Goal: Information Seeking & Learning: Learn about a topic

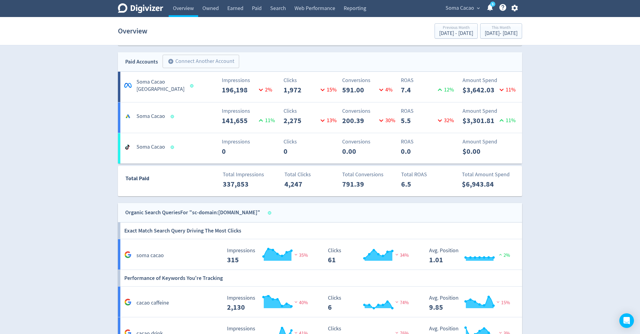
scroll to position [340, 0]
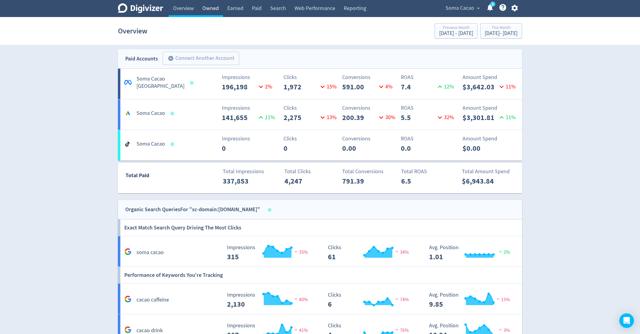
click at [204, 13] on link "Owned" at bounding box center [210, 8] width 25 height 17
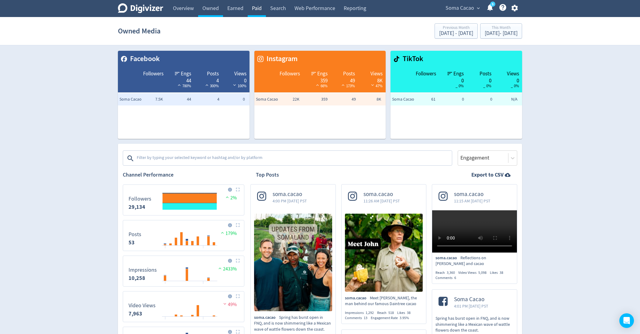
click at [256, 11] on link "Paid" at bounding box center [257, 8] width 18 height 17
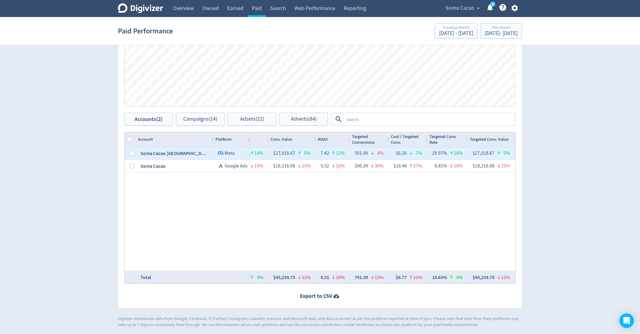
scroll to position [0, 959]
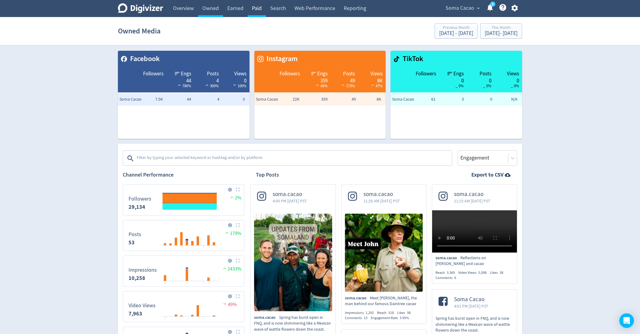
click at [261, 10] on link "Paid" at bounding box center [257, 8] width 18 height 17
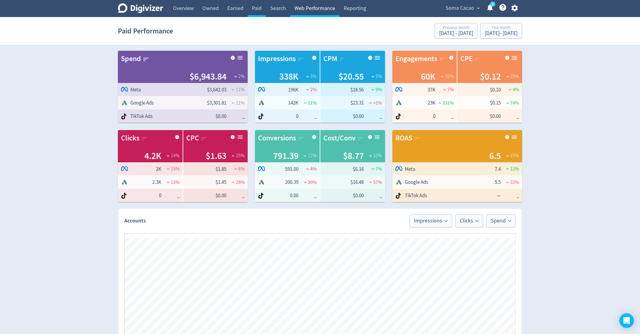
click at [302, 11] on link "Web Performance" at bounding box center [314, 8] width 49 height 17
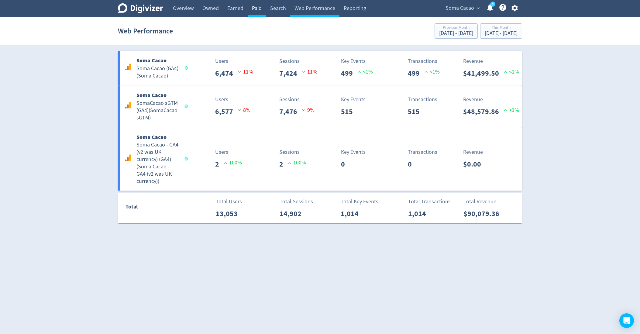
click at [263, 6] on link "Paid" at bounding box center [257, 8] width 18 height 17
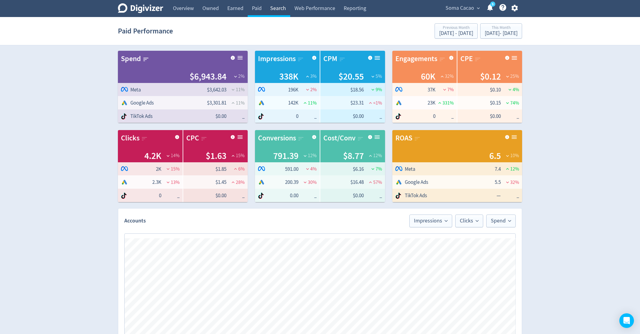
scroll to position [0, 959]
click at [273, 7] on link "Search" at bounding box center [278, 8] width 24 height 17
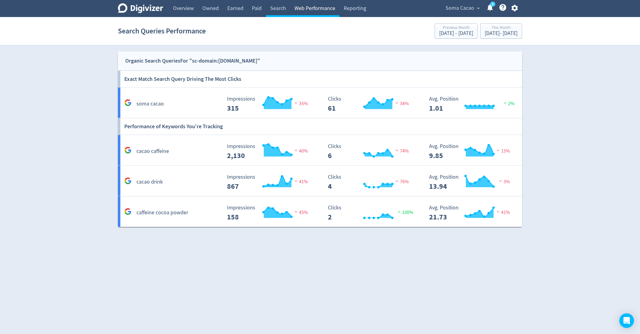
click at [306, 12] on link "Web Performance" at bounding box center [314, 8] width 49 height 17
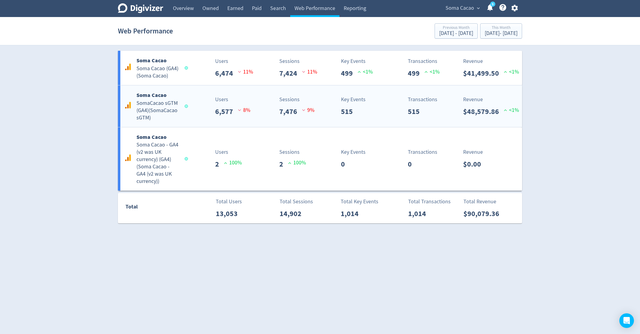
click at [172, 119] on h5 "SomaCacao sGTM (GA4) ( SomaCacao sGTM )" at bounding box center [158, 111] width 43 height 22
click at [239, 70] on img at bounding box center [240, 71] width 5 height 5
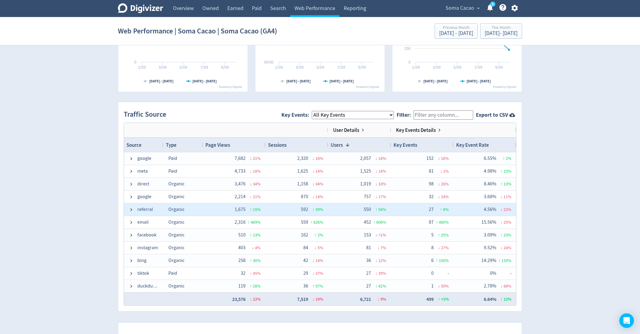
scroll to position [363, 0]
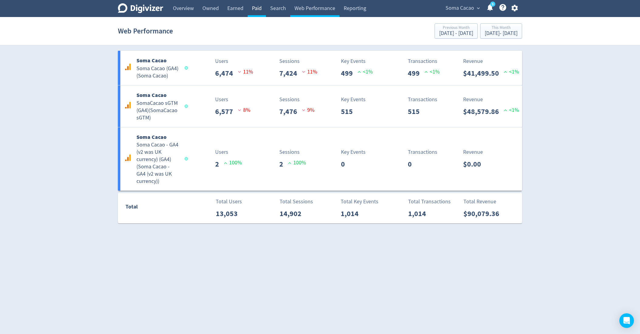
click at [259, 9] on link "Paid" at bounding box center [257, 8] width 18 height 17
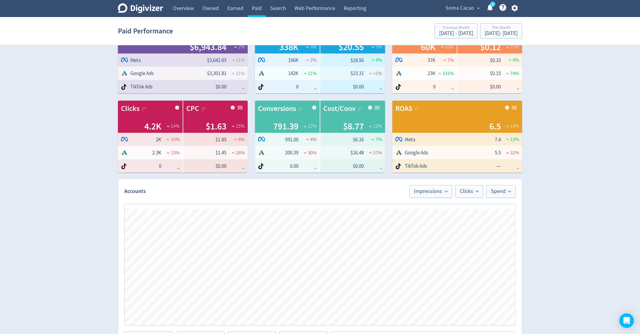
scroll to position [248, 0]
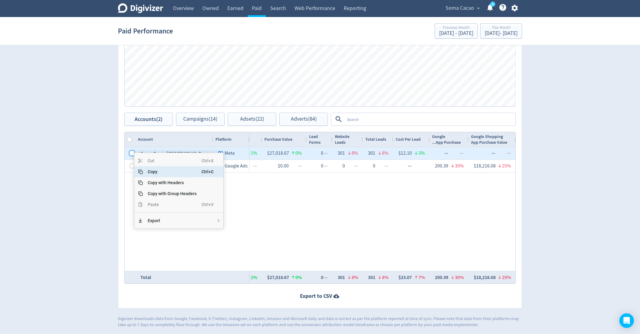
click at [131, 153] on input "Press Space to toggle row selection (unchecked)" at bounding box center [132, 153] width 5 height 5
checkbox input "true"
checkbox input "false"
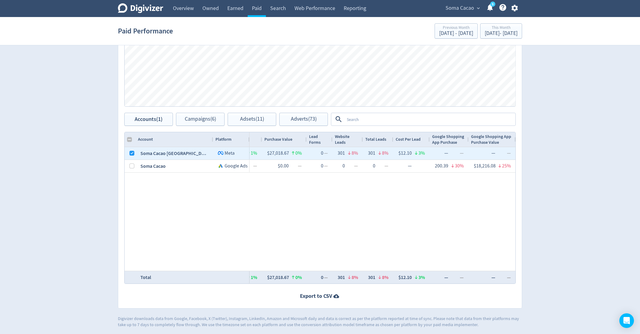
click at [195, 111] on div "Spend Clicks Impressions Press Space or Enter to toggle visibility Impressions,…" at bounding box center [320, 46] width 404 height 134
click at [195, 119] on span "Campaigns (6)" at bounding box center [200, 119] width 31 height 6
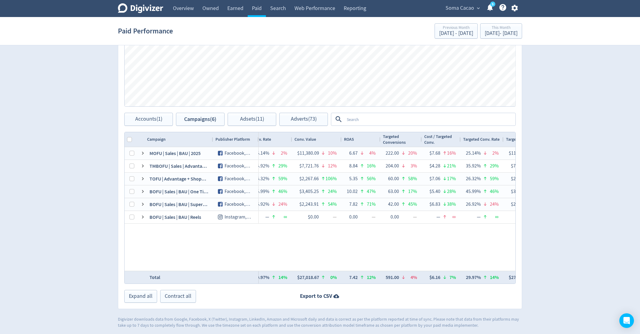
click at [320, 140] on div "Conv. Value" at bounding box center [317, 140] width 45 height 12
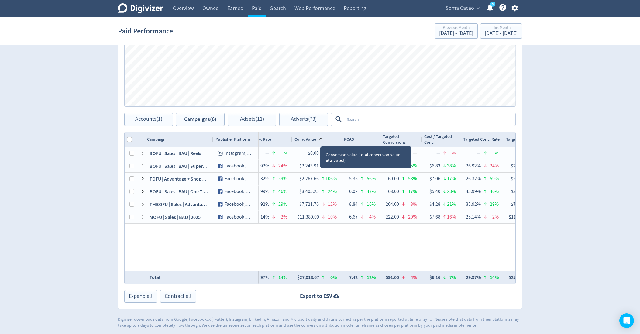
click at [320, 140] on span at bounding box center [321, 139] width 5 height 5
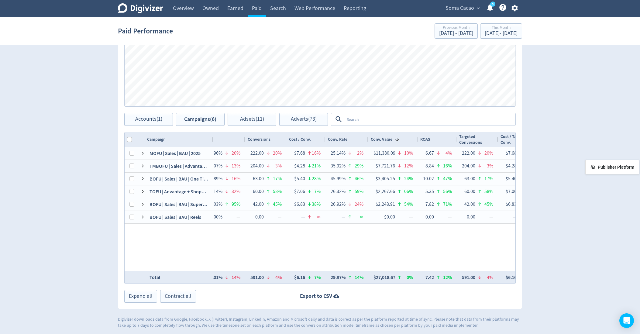
drag, startPoint x: 227, startPoint y: 141, endPoint x: 644, endPoint y: 162, distance: 417.3
click at [130, 138] on input "Column with Header Selection" at bounding box center [129, 139] width 5 height 5
checkbox input "true"
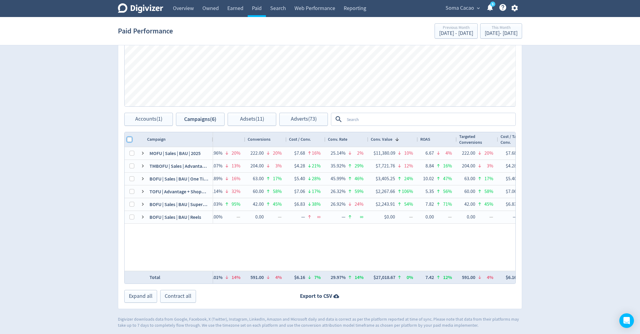
checkbox input "true"
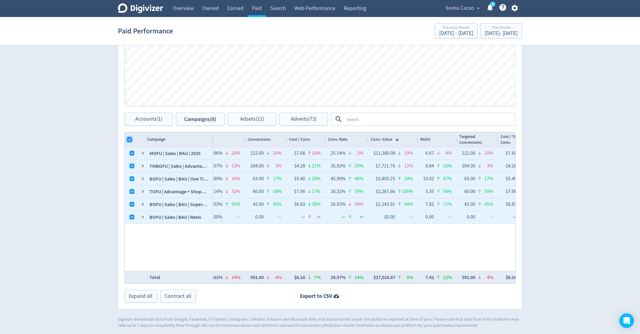
click at [130, 139] on input "Column with Header Selection" at bounding box center [129, 139] width 5 height 5
checkbox input "false"
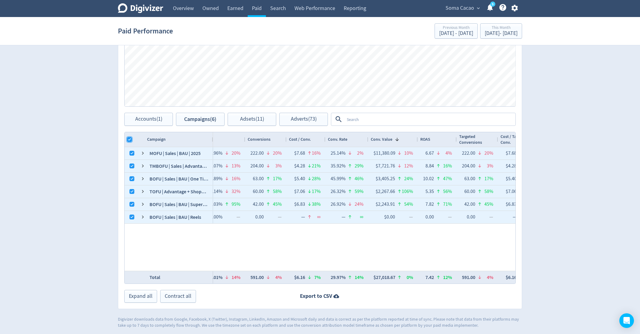
checkbox input "false"
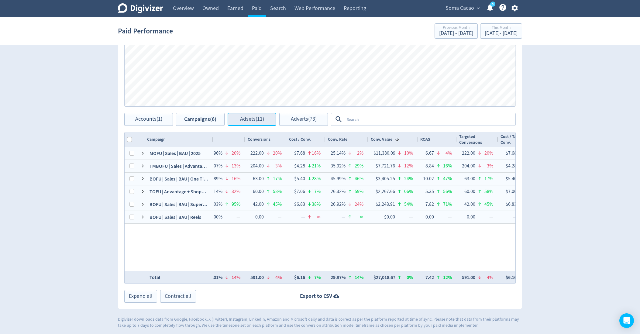
click at [235, 118] on button "Adsets (11)" at bounding box center [252, 119] width 49 height 13
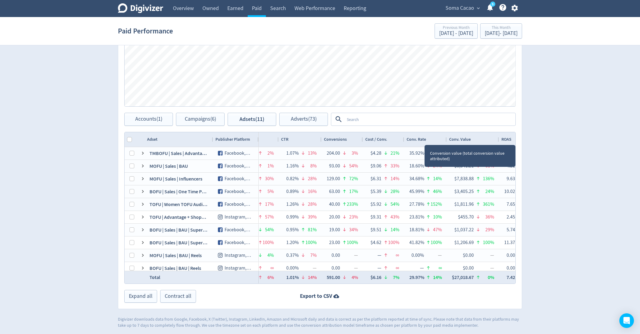
click at [465, 141] on span "Conv. Value" at bounding box center [460, 140] width 22 height 6
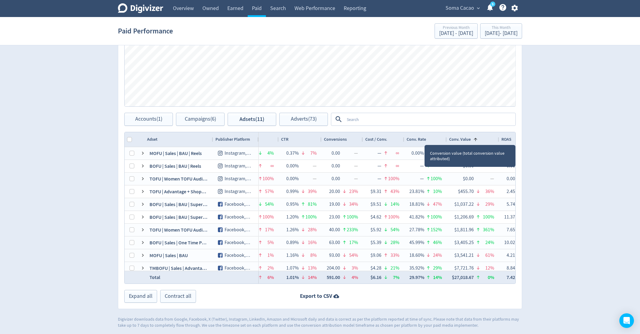
click at [465, 141] on span "Conv. Value" at bounding box center [460, 140] width 22 height 6
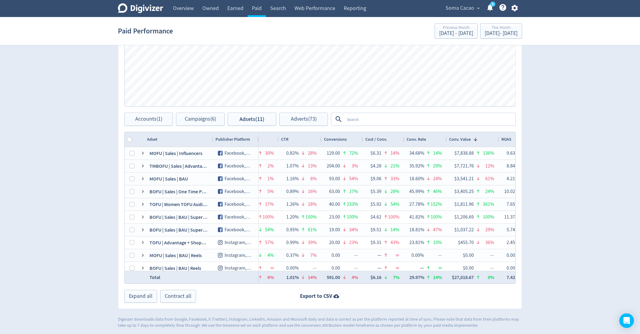
click at [585, 123] on div "Digivizer Logo Mark Digivizer Logo Overview Owned Earned Paid Search Web Perfor…" at bounding box center [320, 40] width 640 height 577
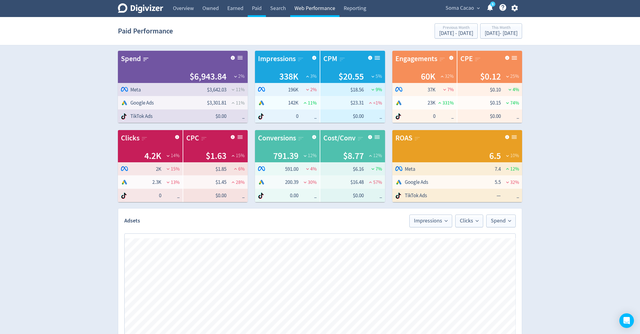
click at [306, 9] on link "Web Performance" at bounding box center [314, 8] width 49 height 17
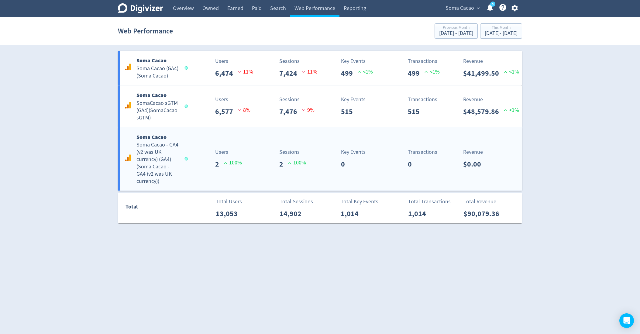
click at [202, 156] on div "Users 2 100 %" at bounding box center [220, 159] width 67 height 22
click at [262, 98] on div "Sessions 7,476 9 %" at bounding box center [287, 106] width 67 height 22
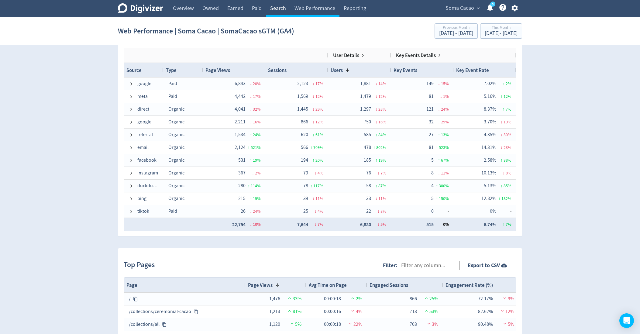
click at [268, 7] on link "Search" at bounding box center [278, 8] width 24 height 17
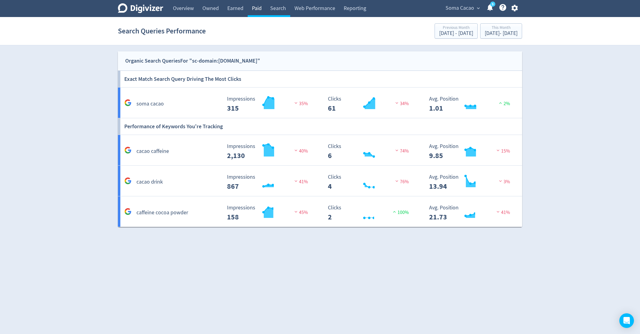
click at [254, 7] on link "Paid" at bounding box center [257, 8] width 18 height 17
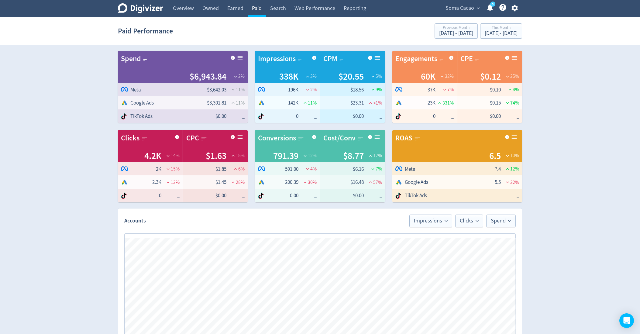
click at [351, 146] on div "Cost/Conv $8.77 12 %" at bounding box center [352, 146] width 65 height 32
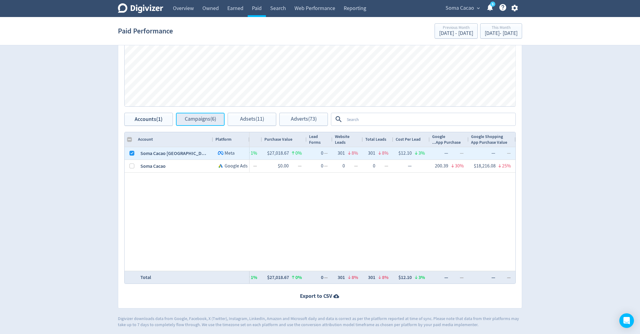
click at [206, 122] on button "Campaigns (6)" at bounding box center [200, 119] width 49 height 13
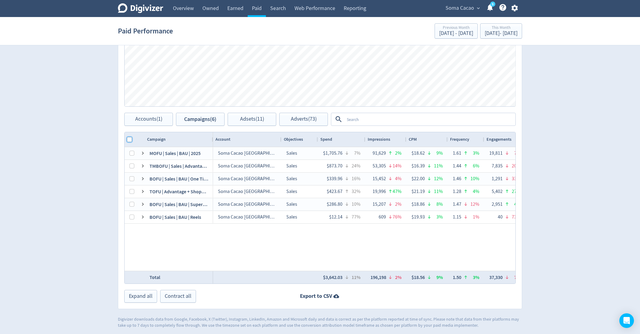
click at [130, 139] on input "Column with Header Selection" at bounding box center [129, 139] width 5 height 5
checkbox input "true"
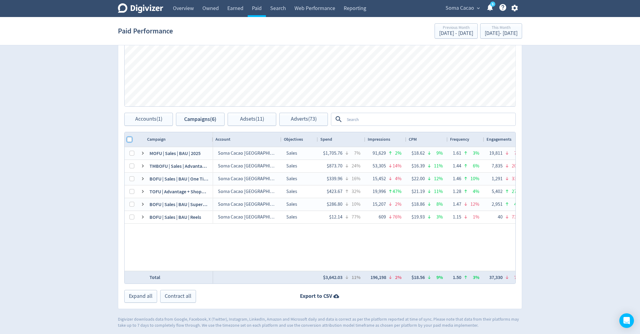
checkbox input "true"
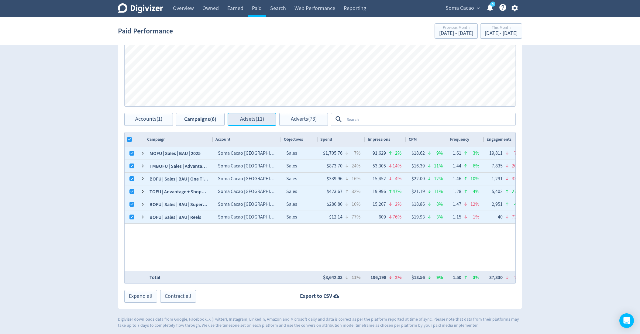
click at [259, 119] on span "Adsets (11)" at bounding box center [252, 119] width 24 height 6
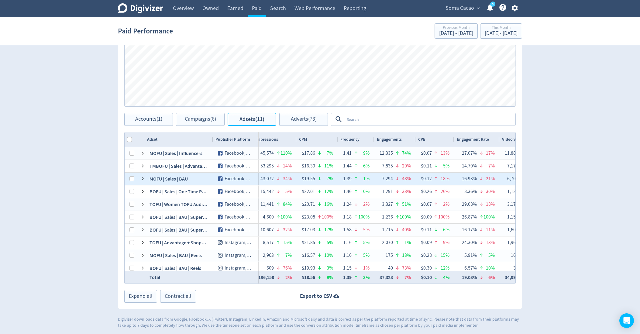
scroll to position [0, 432]
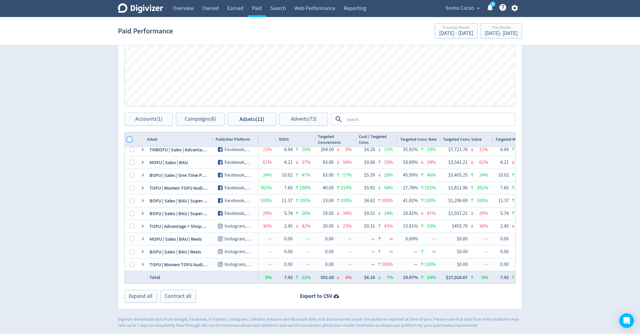
click at [129, 137] on input "Column with Header Selection" at bounding box center [129, 139] width 5 height 5
checkbox input "true"
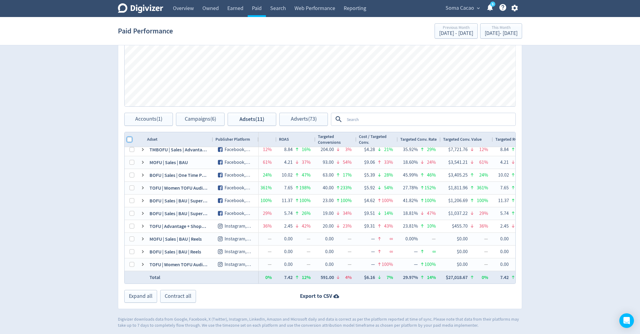
checkbox input "true"
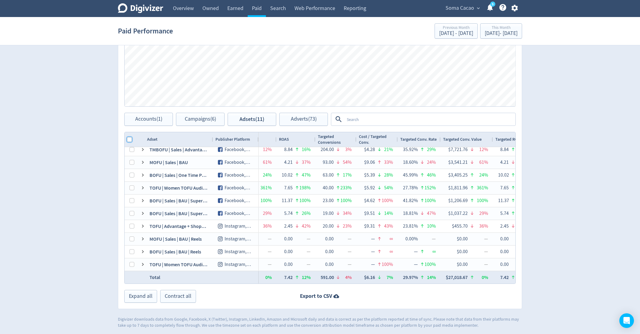
checkbox input "true"
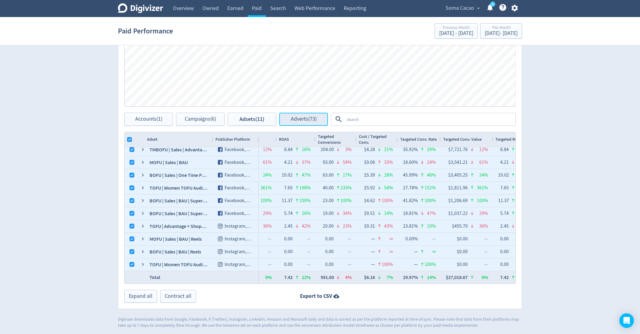
click at [297, 117] on span "Adverts (73)" at bounding box center [304, 119] width 26 height 6
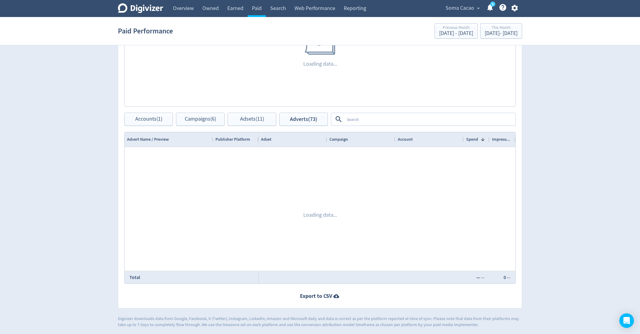
click at [372, 114] on textarea at bounding box center [429, 119] width 171 height 11
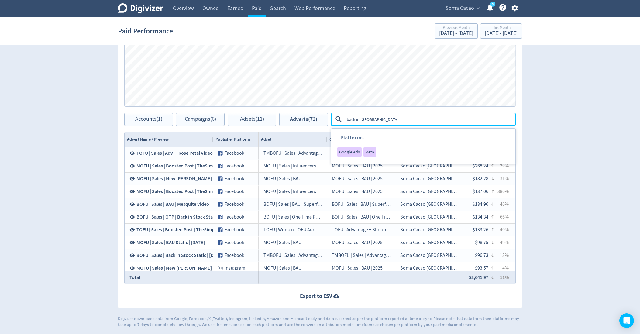
type textarea "back in stock"
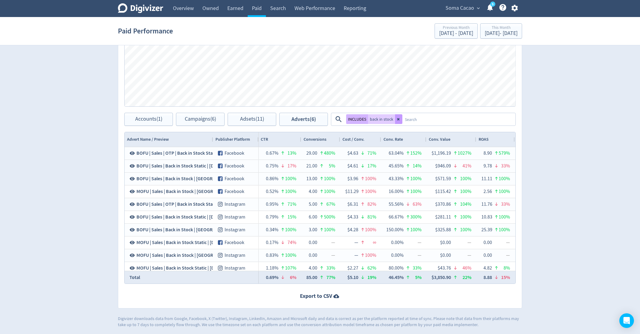
click at [398, 122] on button at bounding box center [398, 119] width 7 height 10
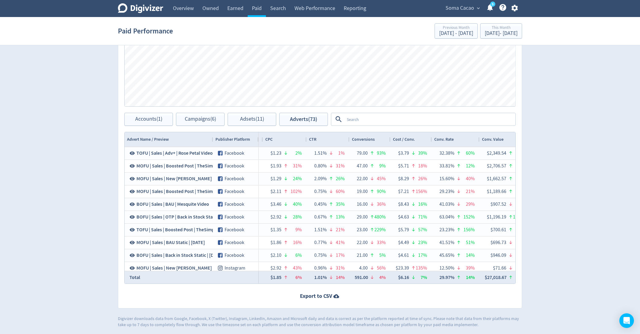
click at [398, 122] on textarea at bounding box center [429, 119] width 171 height 11
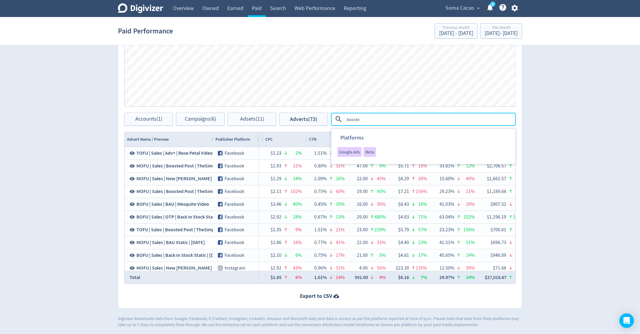
type textarea "boosted"
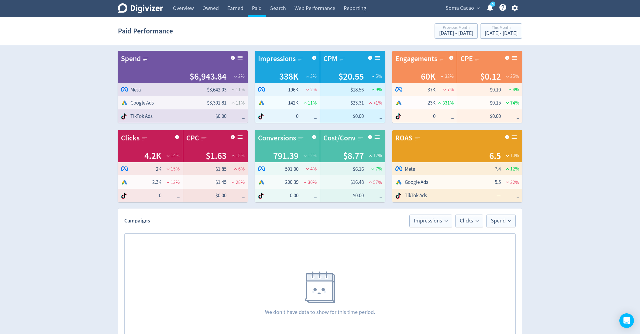
scroll to position [248, 0]
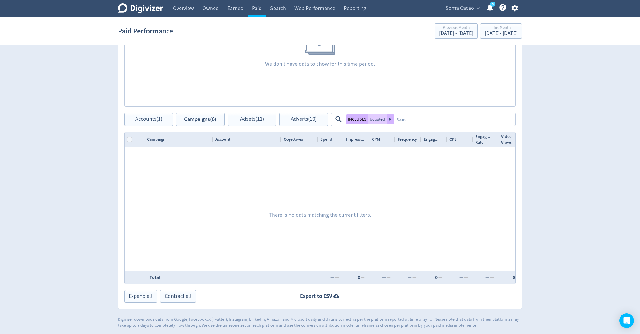
click at [394, 115] on textarea at bounding box center [454, 119] width 121 height 11
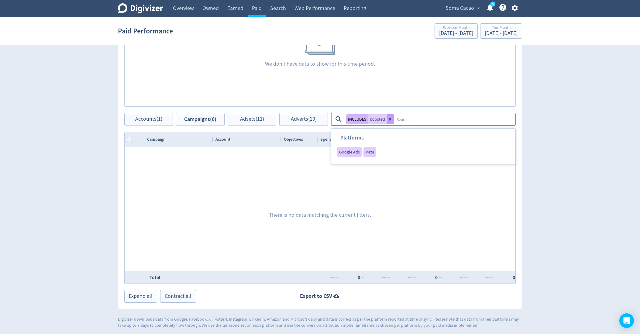
click at [391, 118] on button at bounding box center [390, 119] width 7 height 10
checkbox input "true"
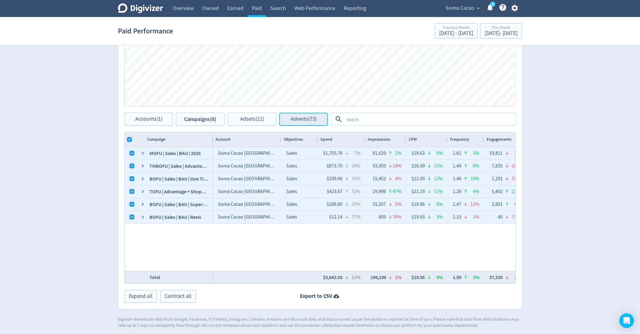
click at [291, 123] on button "Adverts (73)" at bounding box center [303, 119] width 49 height 13
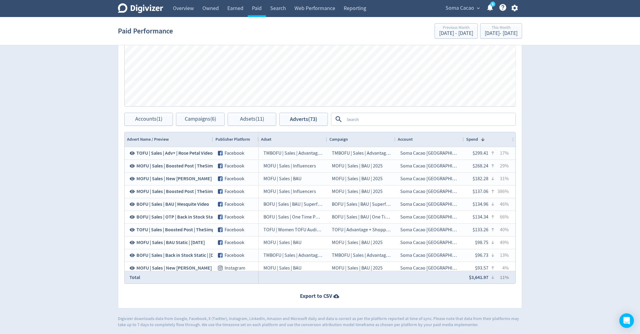
click at [387, 122] on textarea at bounding box center [429, 119] width 171 height 11
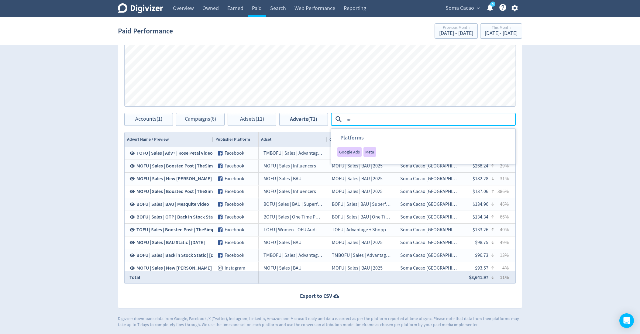
type textarea "n"
type textarea "b"
type textarea "back"
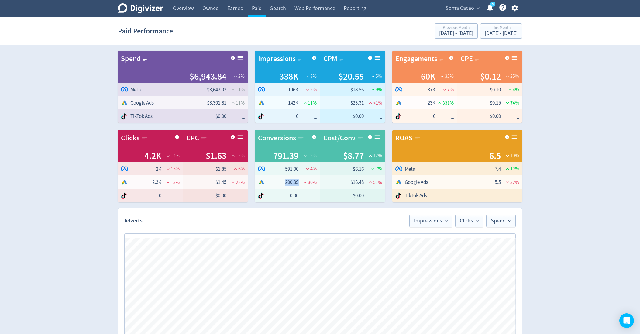
drag, startPoint x: 295, startPoint y: 183, endPoint x: 273, endPoint y: 183, distance: 22.8
click at [273, 183] on tr "200.39 30 %" at bounding box center [287, 181] width 65 height 13
copy tr "200.39"
